Goal: Find specific page/section: Find specific page/section

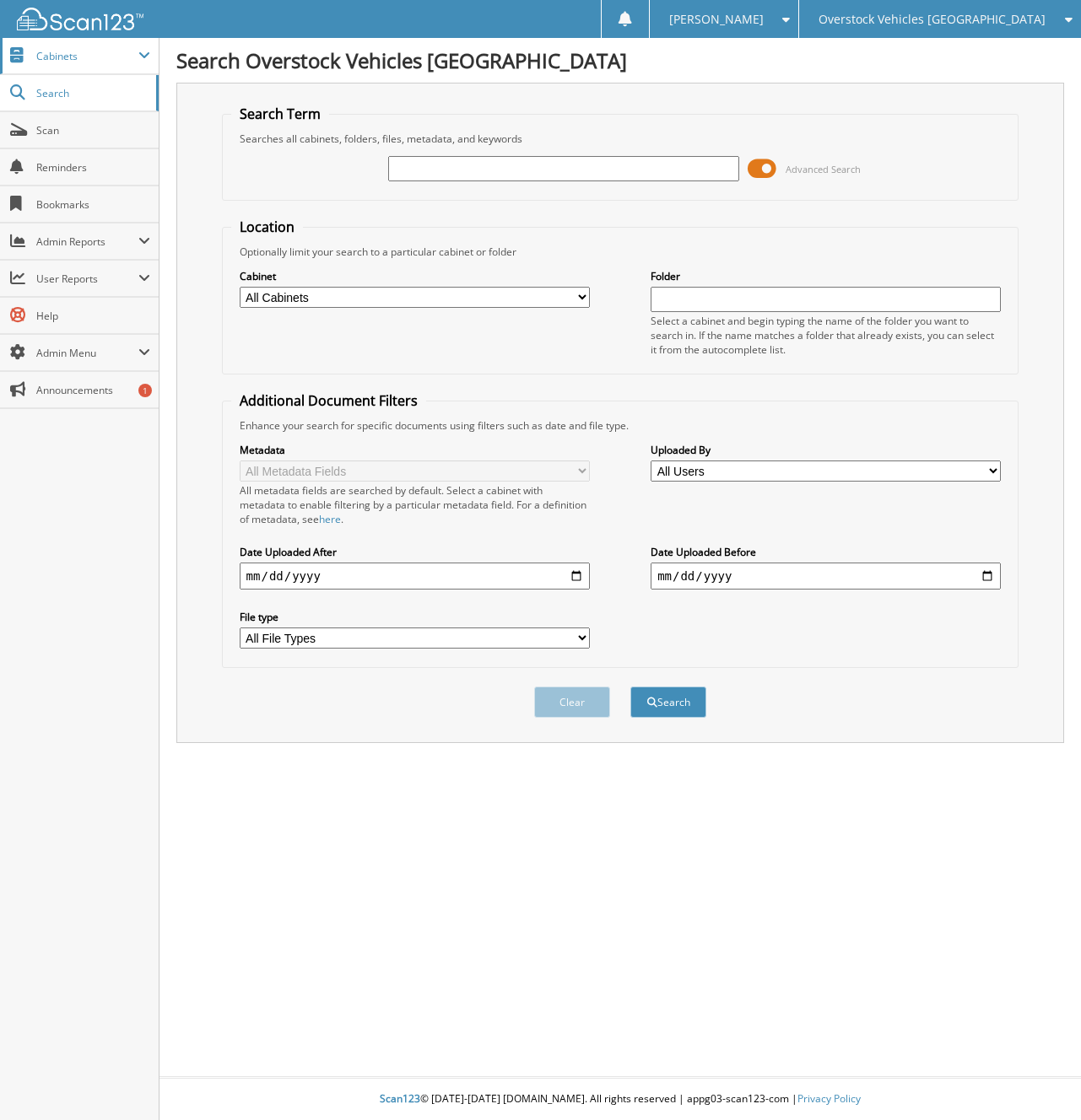
click at [69, 60] on span "Cabinets" at bounding box center [87, 56] width 102 height 15
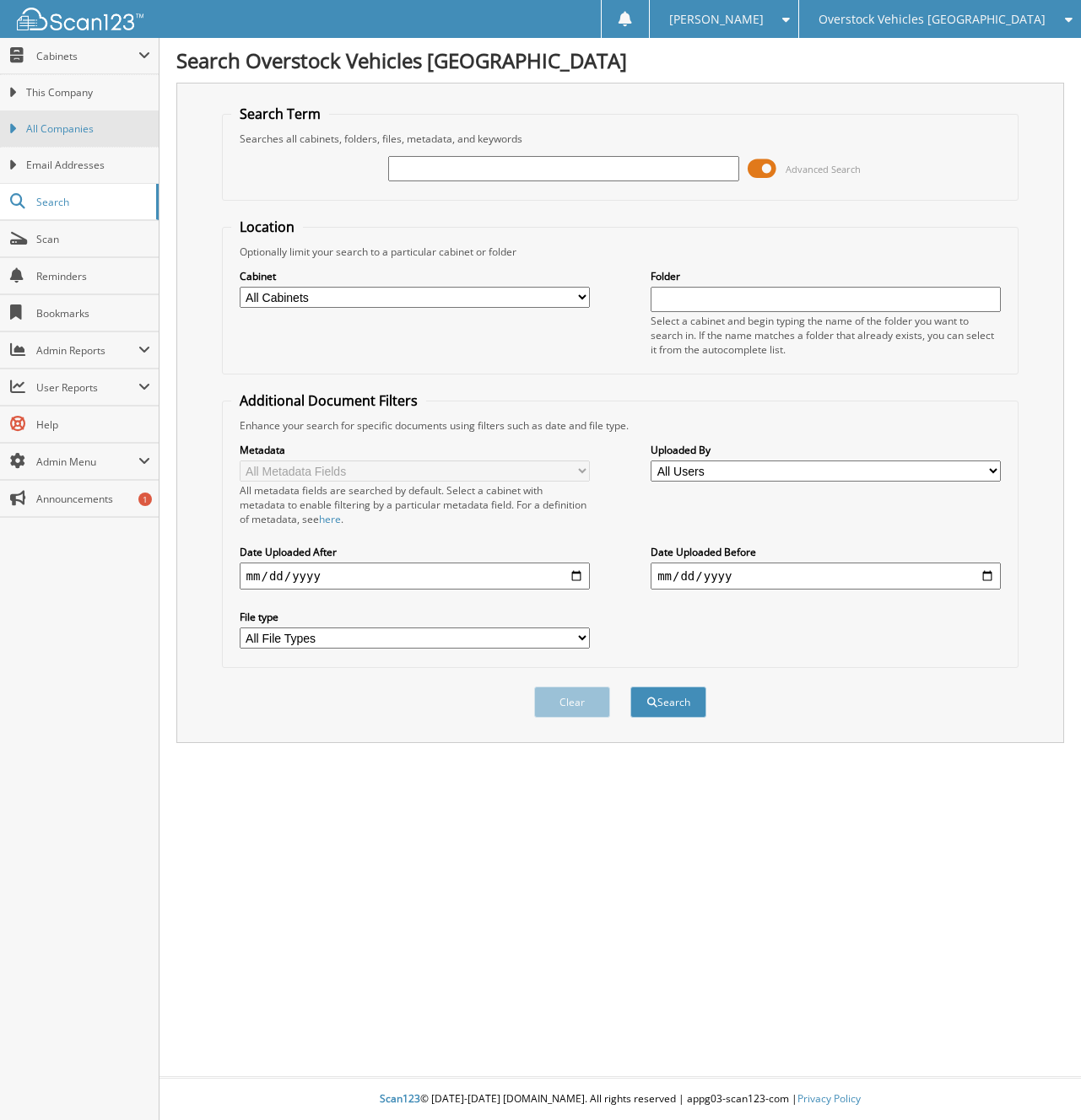
click at [104, 124] on span "All Companies" at bounding box center [88, 128] width 124 height 16
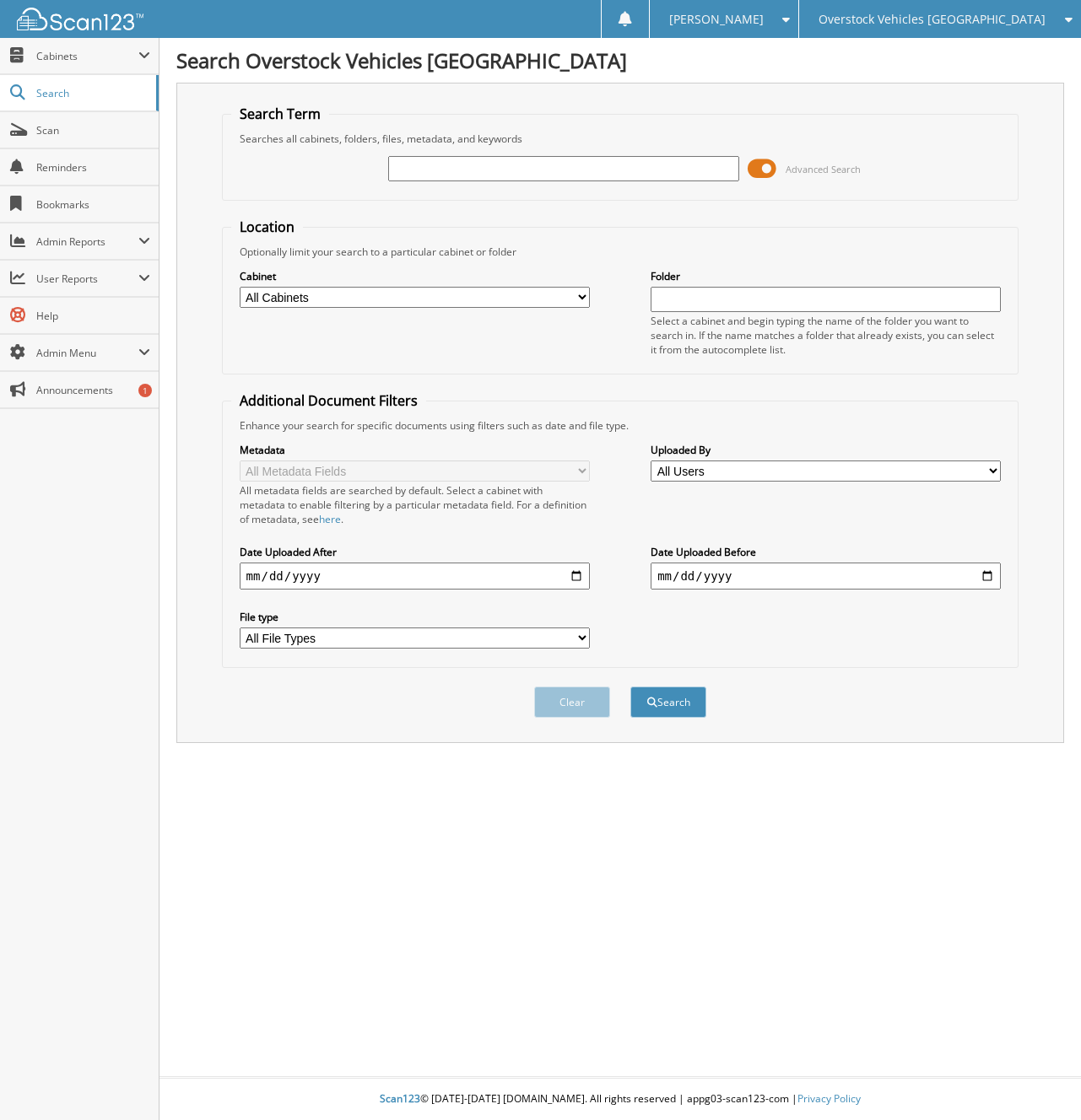
click at [418, 178] on input "text" at bounding box center [563, 169] width 350 height 26
type input "389534"
click at [630, 686] on button "Search" at bounding box center [667, 702] width 76 height 31
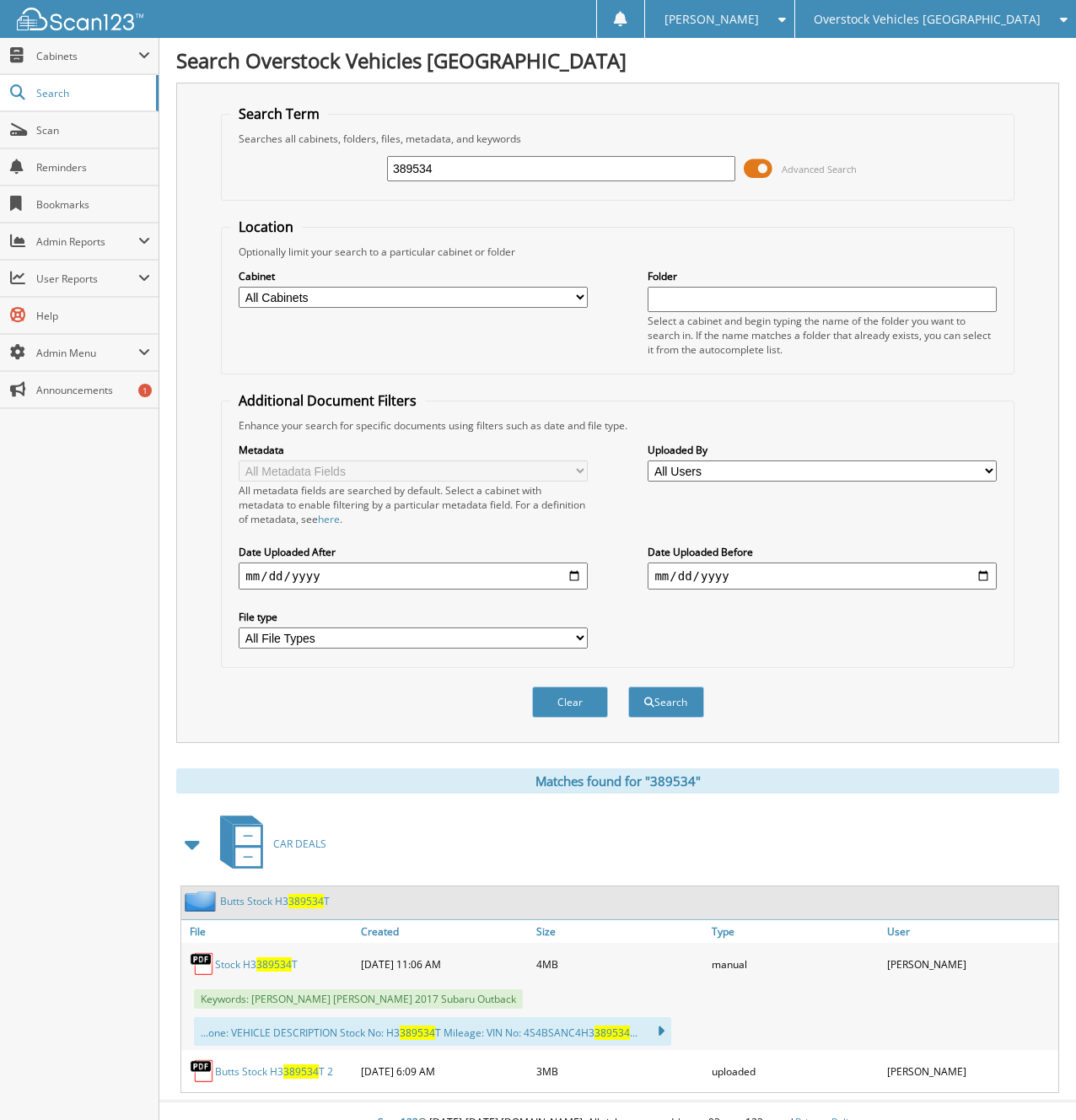
scroll to position [24, 0]
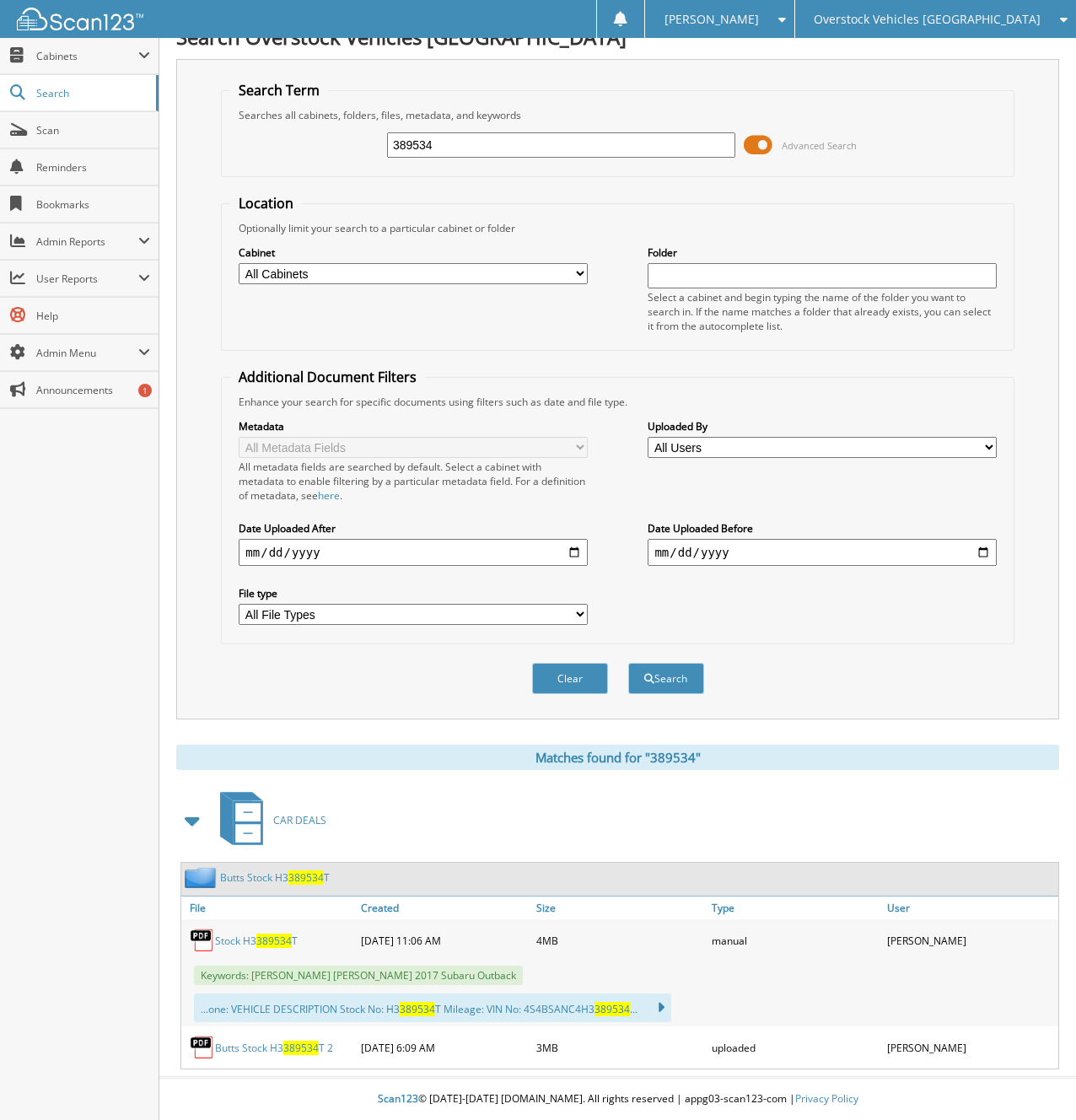
click at [279, 939] on span "389534" at bounding box center [274, 940] width 36 height 15
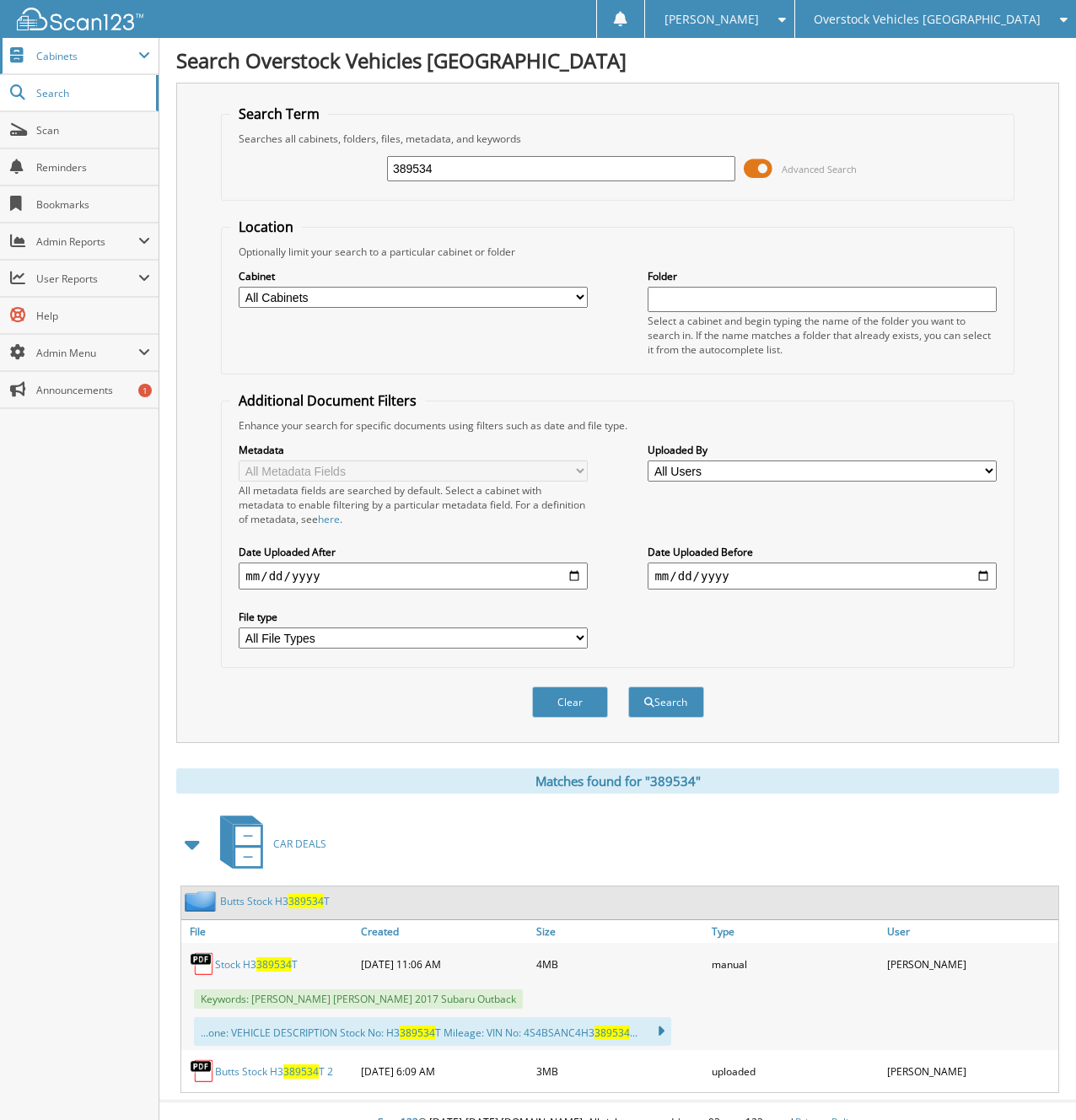
click at [104, 49] on span "Cabinets" at bounding box center [87, 56] width 102 height 15
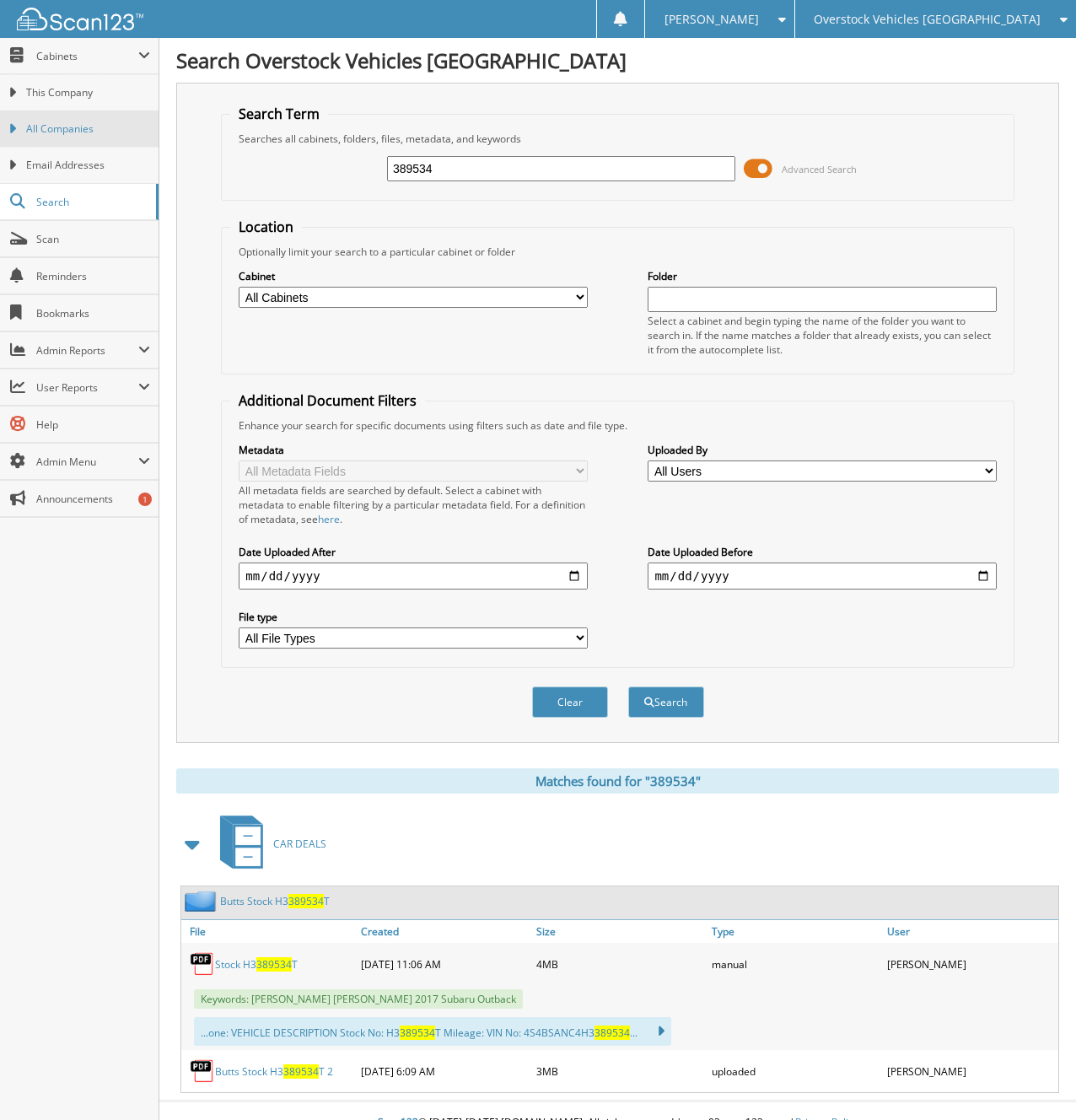
click at [84, 126] on span "All Companies" at bounding box center [88, 128] width 124 height 16
